Goal: Information Seeking & Learning: Understand process/instructions

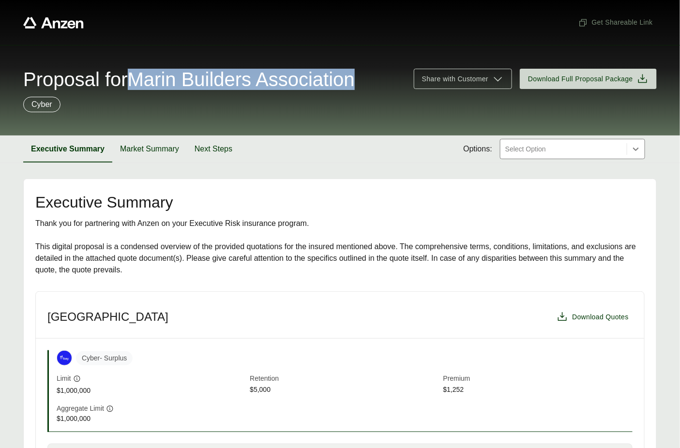
drag, startPoint x: 145, startPoint y: 79, endPoint x: 380, endPoint y: 81, distance: 235.1
click at [355, 81] on span "Proposal for Marin Builders Association" at bounding box center [188, 79] width 331 height 19
copy span "Marin Builders Association"
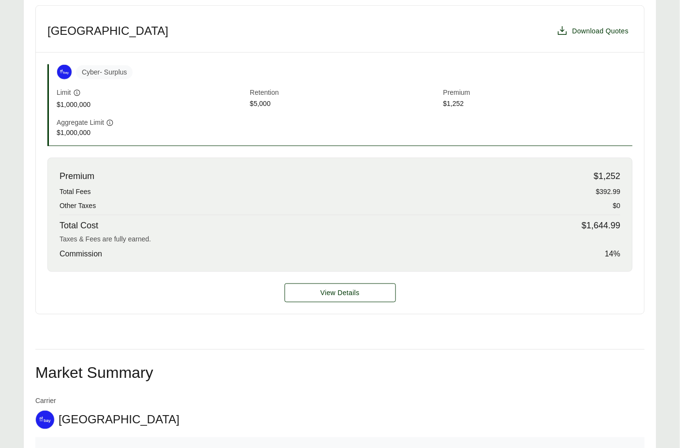
scroll to position [491, 0]
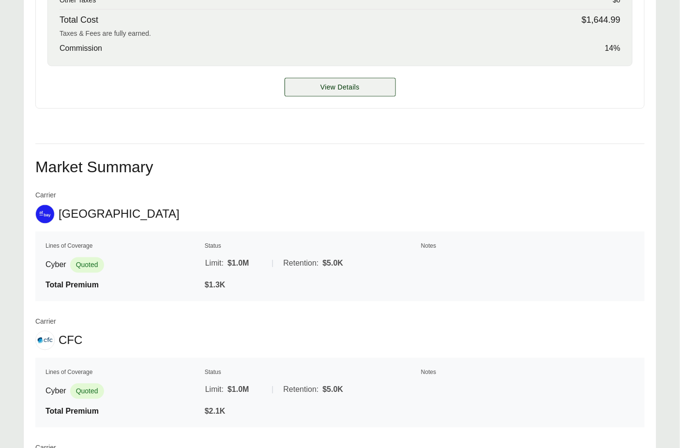
drag, startPoint x: 342, startPoint y: 109, endPoint x: 333, endPoint y: 92, distance: 19.0
click at [337, 102] on div "Executive Summary Thank you for partnering with Anzen on your Executive Risk in…" at bounding box center [339, 191] width 609 height 977
click at [333, 82] on button "View Details" at bounding box center [339, 87] width 111 height 19
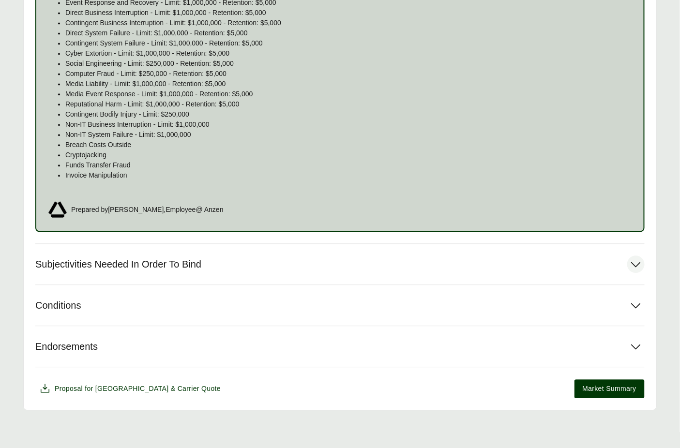
click at [181, 254] on button "Subjectivities Needed In Order To Bind" at bounding box center [339, 264] width 609 height 41
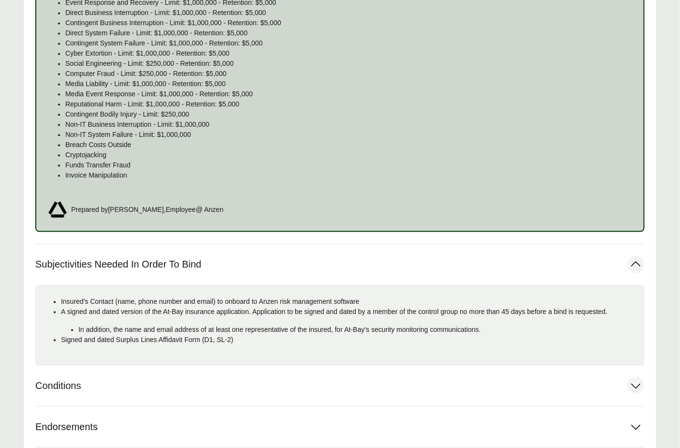
scroll to position [765, 0]
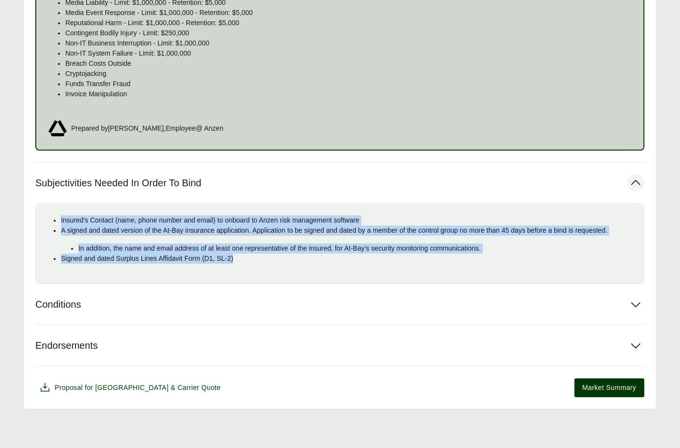
drag, startPoint x: 247, startPoint y: 259, endPoint x: 54, endPoint y: 210, distance: 199.7
click at [54, 215] on ul "Insured's Contact (name, phone number and email) to onboard to Anzen risk manag…" at bounding box center [340, 239] width 593 height 48
